Goal: Navigation & Orientation: Find specific page/section

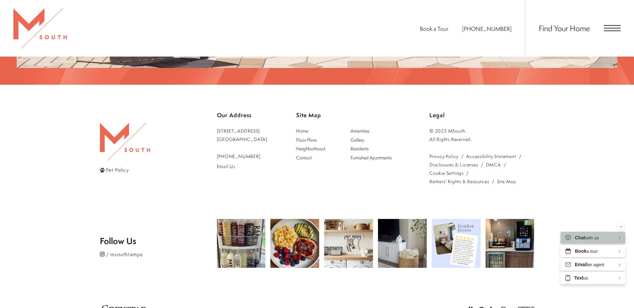
scroll to position [1400, 0]
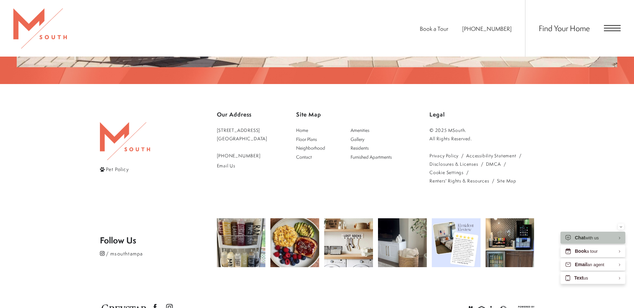
click at [604, 33] on div "Find Your Home" at bounding box center [573, 28] width 96 height 57
click at [612, 27] on span "Open Menu" at bounding box center [612, 28] width 17 height 6
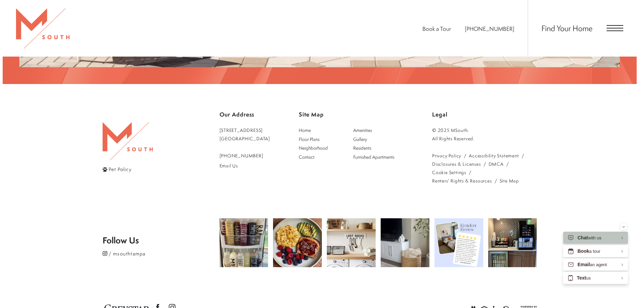
scroll to position [0, 0]
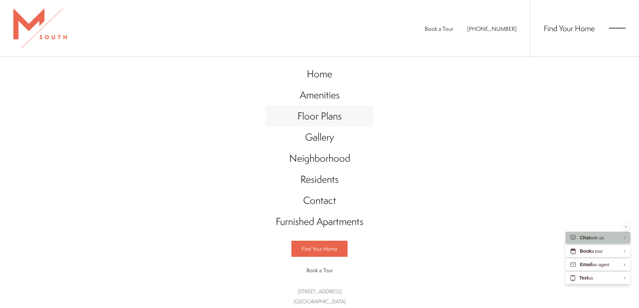
click at [329, 122] on span "Floor Plans" at bounding box center [320, 116] width 44 height 14
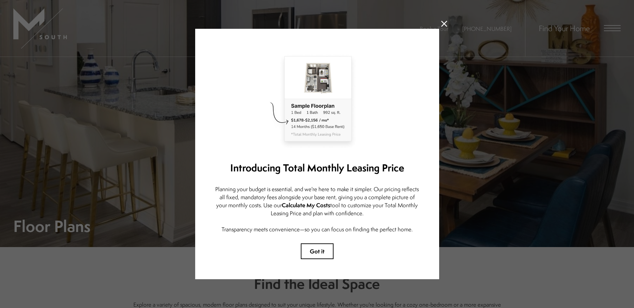
click at [441, 21] on icon at bounding box center [444, 24] width 6 height 6
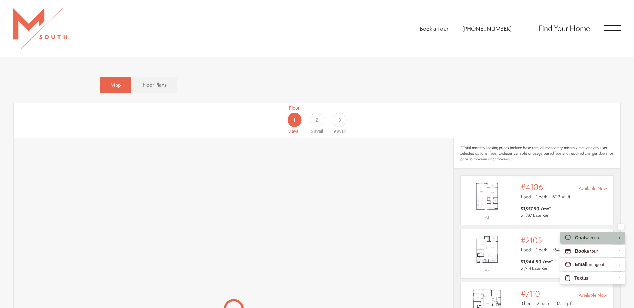
scroll to position [468, 0]
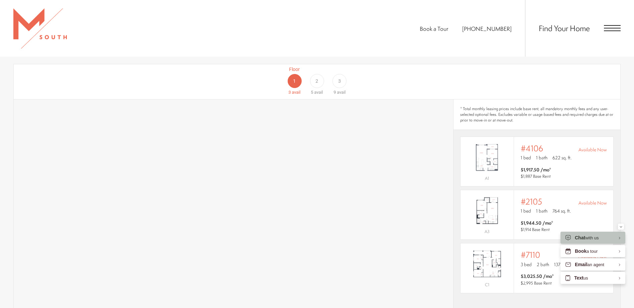
click at [339, 78] on span "3" at bounding box center [339, 81] width 3 height 7
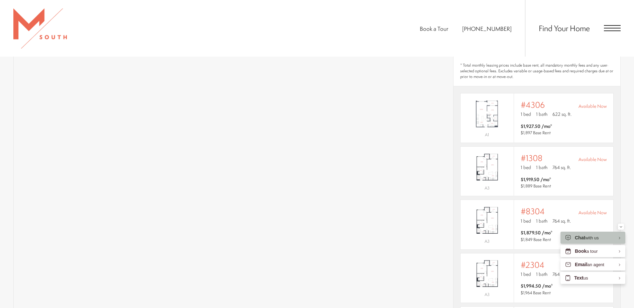
scroll to position [505, 0]
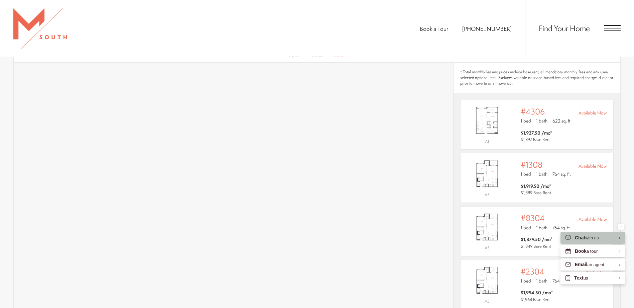
click at [616, 26] on span "Open Menu" at bounding box center [612, 28] width 17 height 6
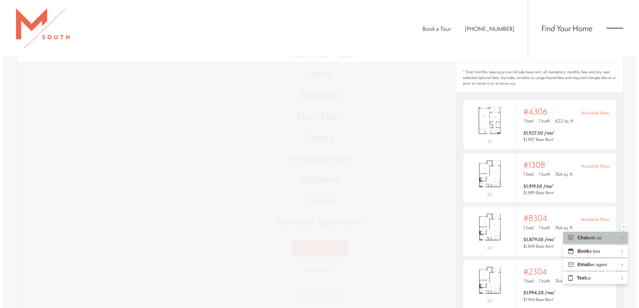
scroll to position [0, 0]
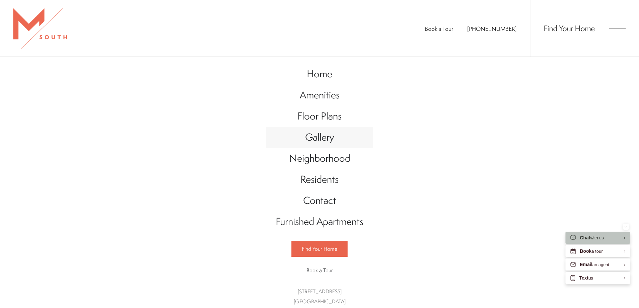
click at [327, 135] on span "Gallery" at bounding box center [319, 137] width 29 height 14
